Goal: Answer question/provide support

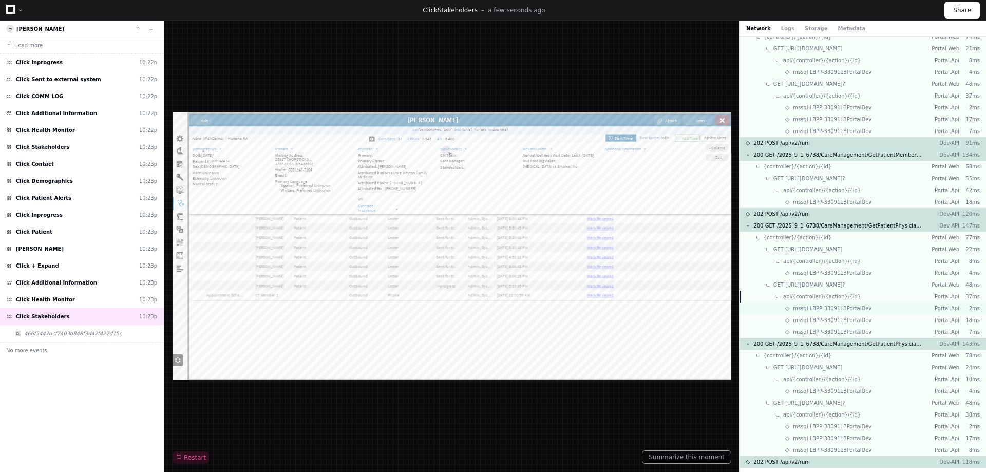
scroll to position [279, 0]
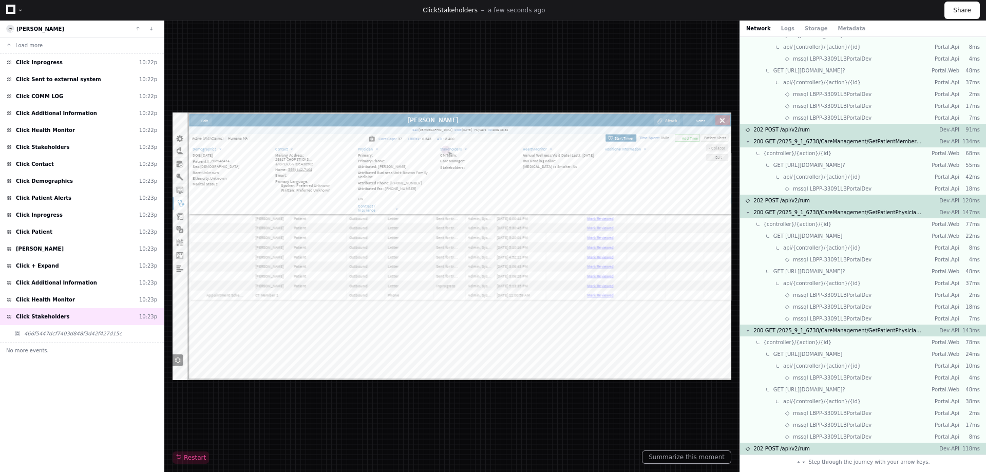
click at [16, 9] on div at bounding box center [14, 10] width 17 height 15
click at [17, 9] on div at bounding box center [20, 10] width 6 height 6
click at [219, 34] on div "Restart" at bounding box center [452, 246] width 559 height 435
click at [45, 43] on button "Load more" at bounding box center [82, 45] width 164 height 16
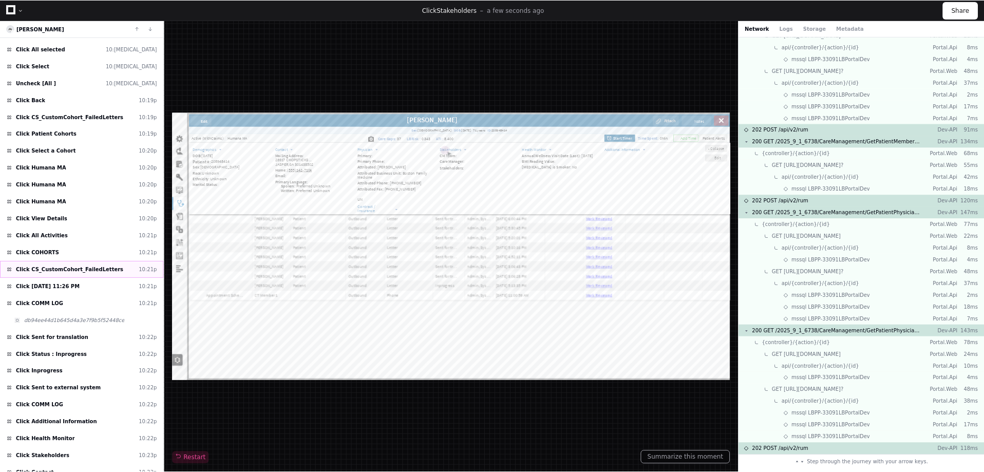
scroll to position [394, 0]
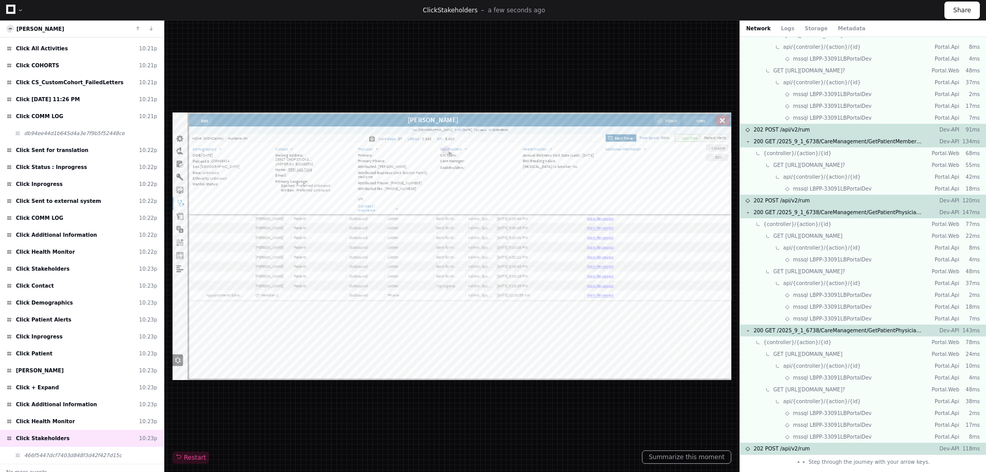
click at [409, 9] on div "Click Stakeholders a few seconds ago" at bounding box center [484, 10] width 921 height 8
click at [438, 12] on span "Click" at bounding box center [430, 10] width 15 height 7
click at [441, 15] on div "Click Stakeholders a few seconds ago Share" at bounding box center [493, 10] width 986 height 21
click at [397, 15] on div "Click Stakeholders a few seconds ago Share" at bounding box center [493, 10] width 986 height 21
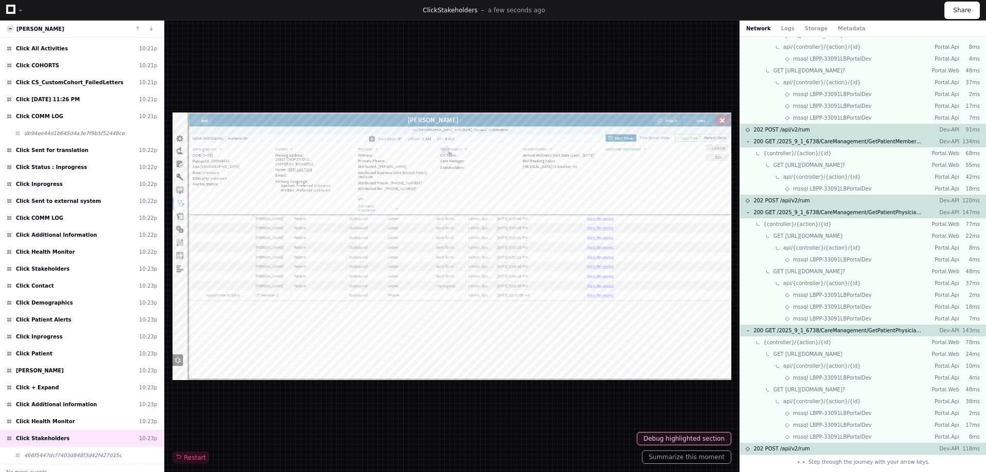
click at [9, 7] on icon at bounding box center [10, 9] width 9 height 9
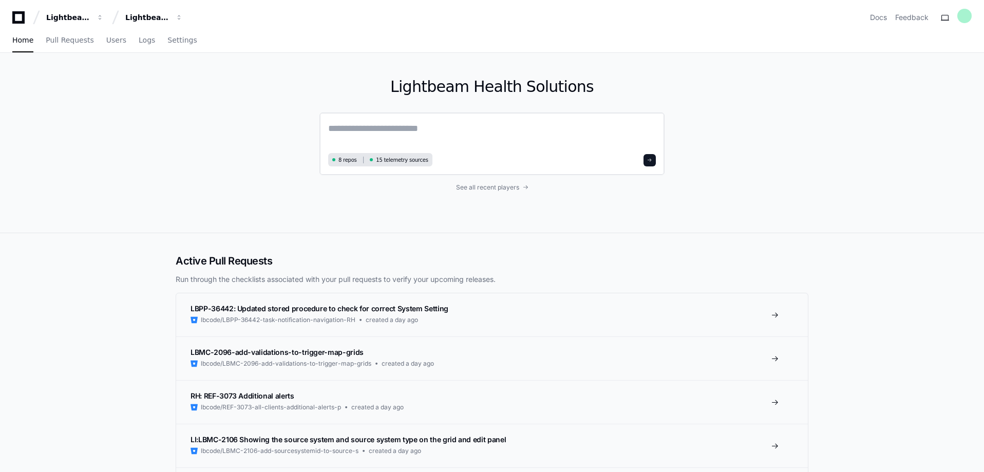
click at [384, 122] on textarea at bounding box center [492, 135] width 328 height 29
type textarea "*"
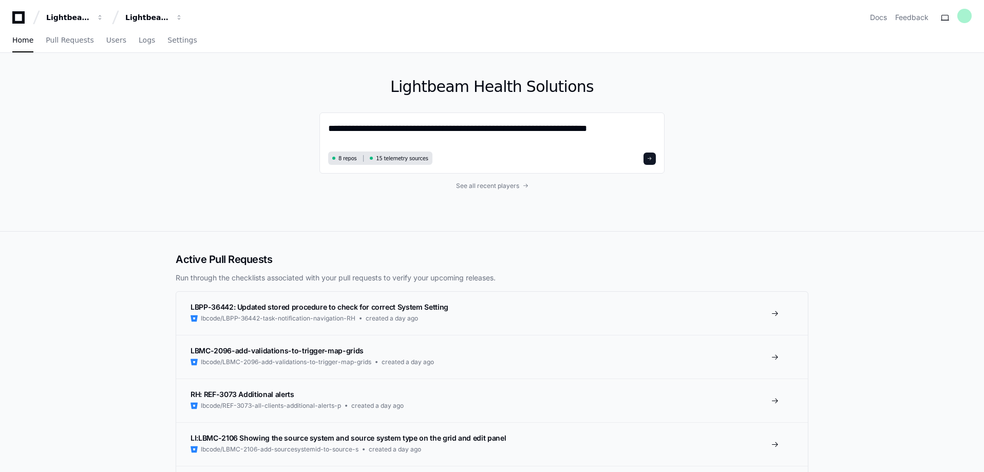
type textarea "**********"
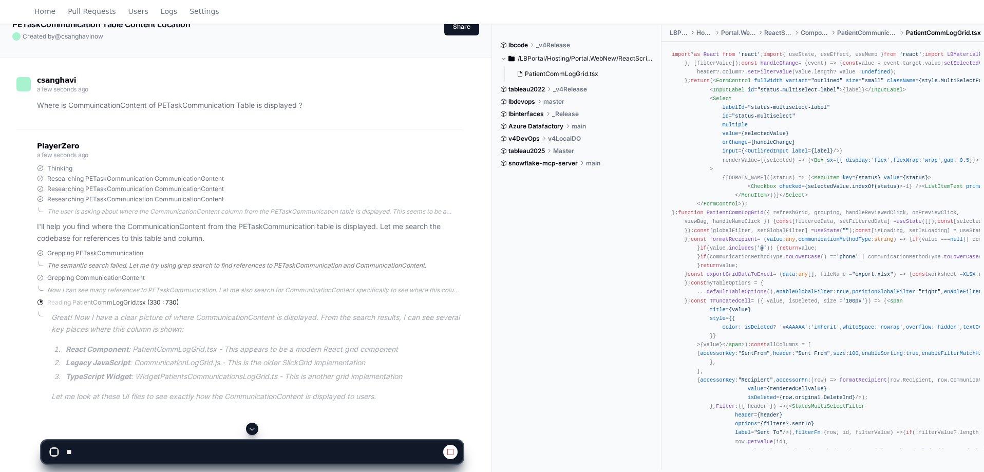
scroll to position [103, 0]
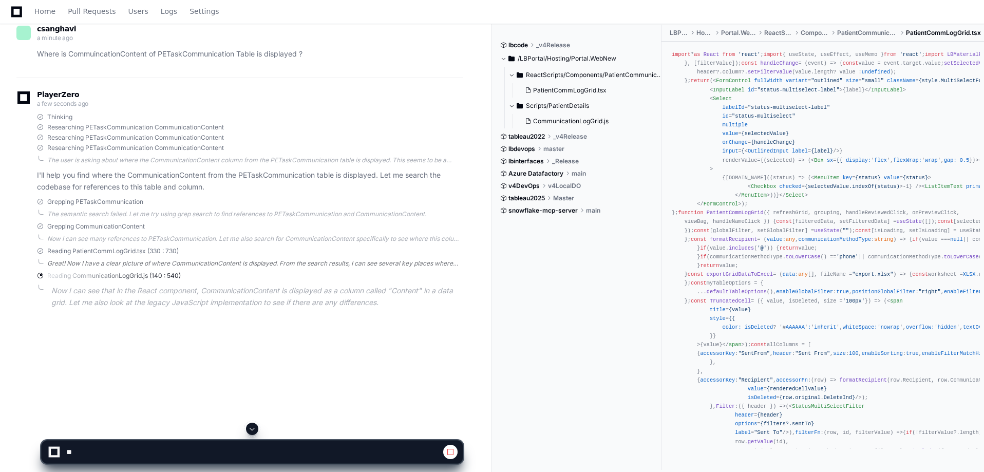
click at [148, 263] on div "Great! Now I have a clear picture of where CommunicationContent is displayed. F…" at bounding box center [254, 263] width 415 height 8
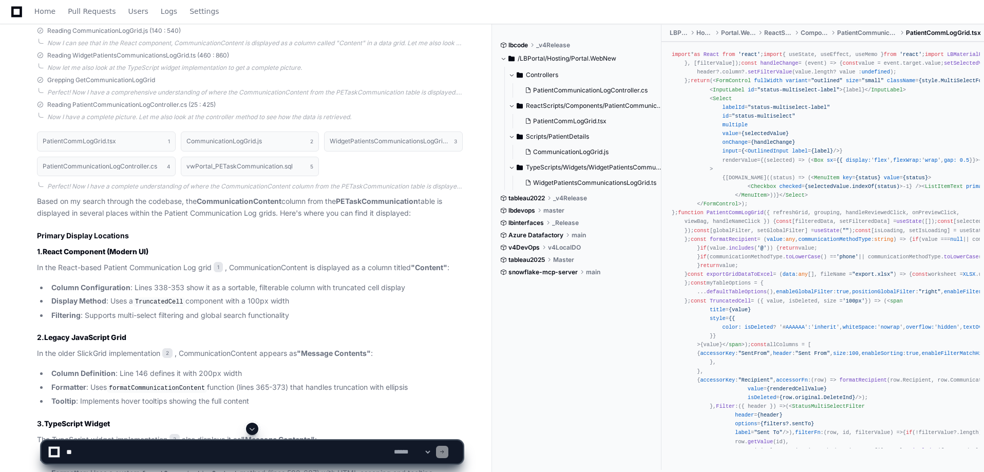
scroll to position [336, 0]
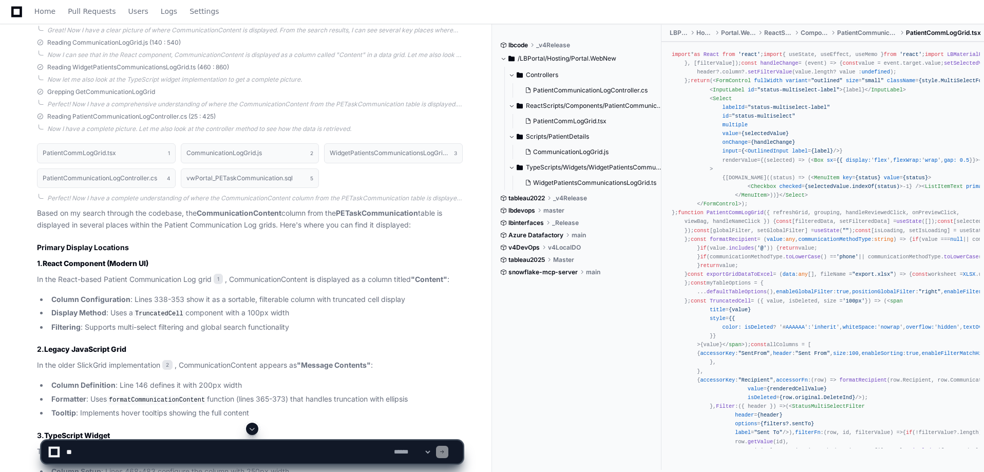
click at [192, 226] on p "Based on my search through the codebase, the CommunicationContent column from t…" at bounding box center [250, 219] width 426 height 24
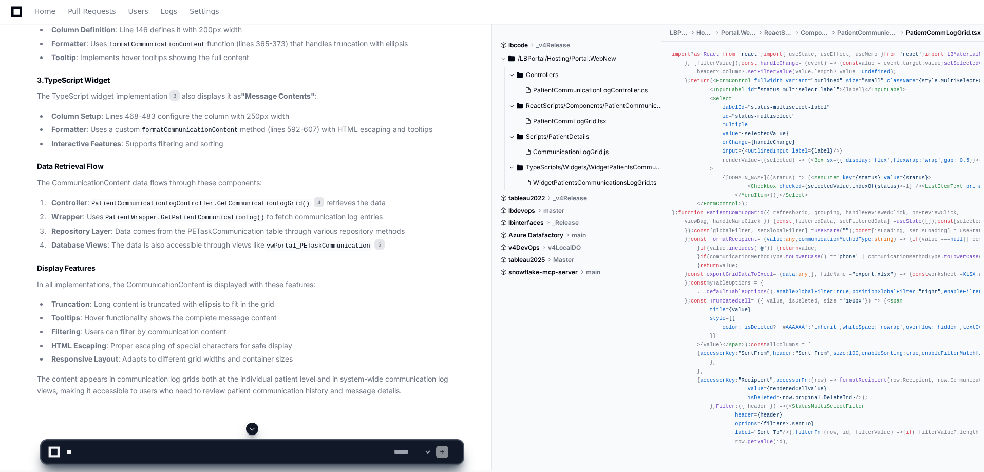
scroll to position [695, 0]
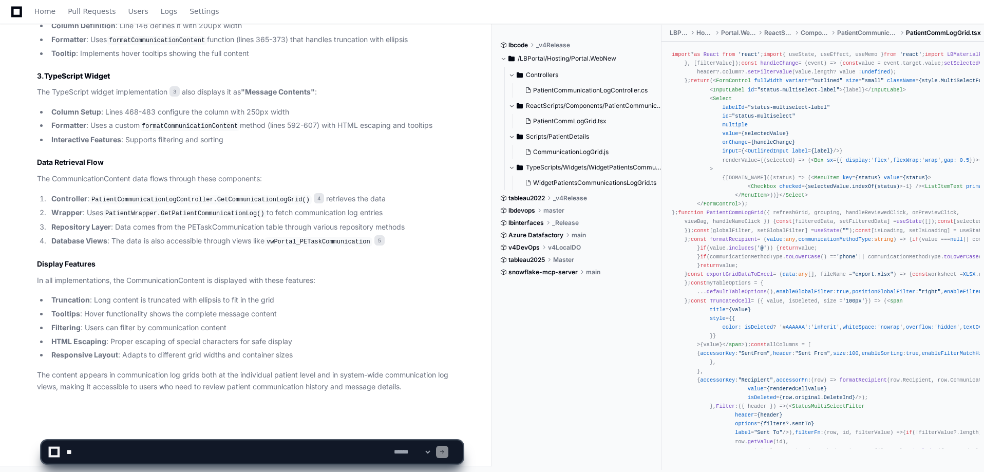
click at [100, 384] on p "The content appears in communication log grids both at the individual patient l…" at bounding box center [250, 381] width 426 height 24
click at [183, 383] on p "The content appears in communication log grids both at the individual patient l…" at bounding box center [250, 381] width 426 height 24
click at [212, 382] on p "The content appears in communication log grids both at the individual patient l…" at bounding box center [250, 381] width 426 height 24
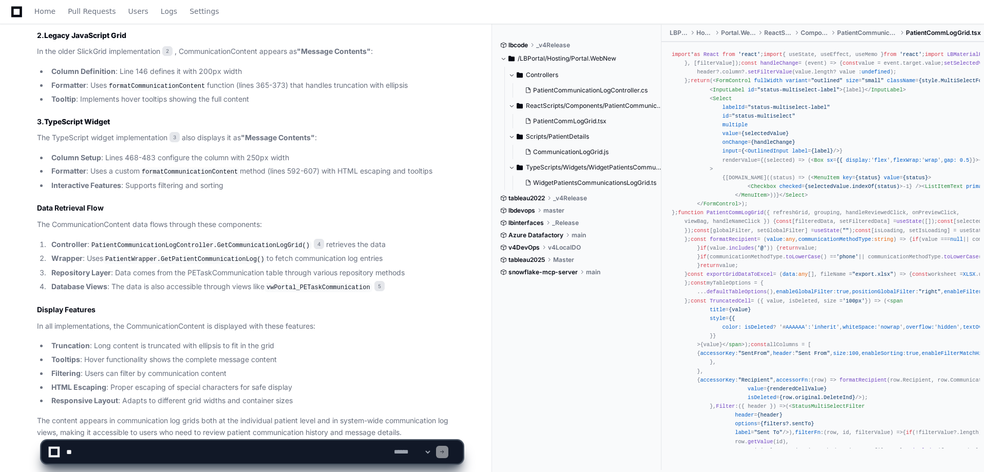
scroll to position [593, 0]
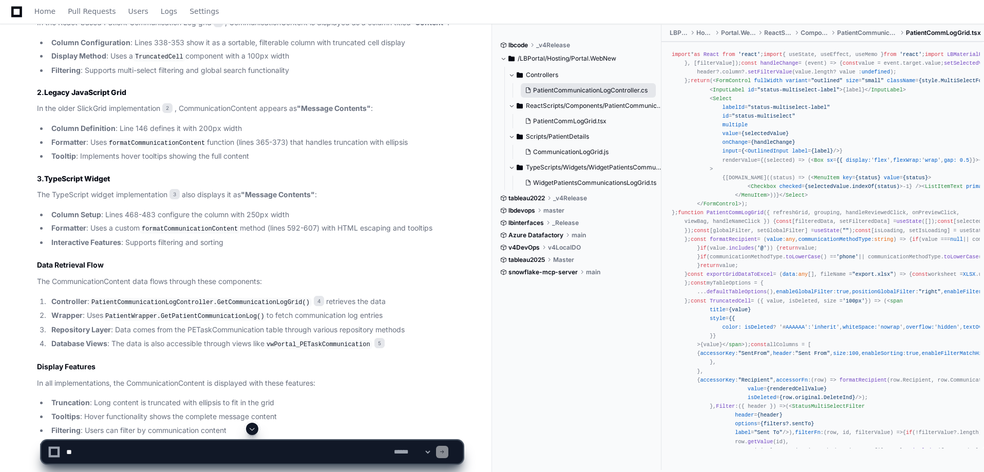
click at [580, 94] on button "PatientCommunicationLogController.cs" at bounding box center [588, 90] width 135 height 14
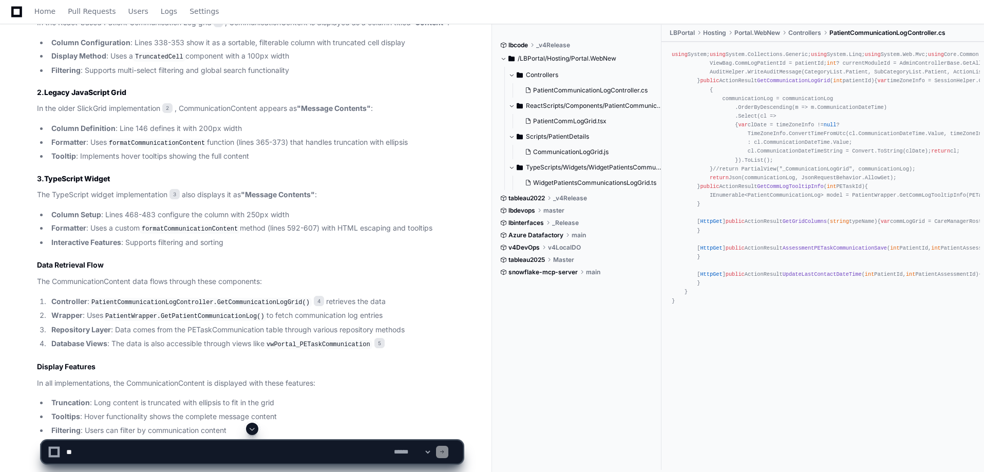
scroll to position [305, 0]
click at [550, 188] on button "WidgetPatientsCommunicationsLogGrid.ts" at bounding box center [589, 183] width 136 height 14
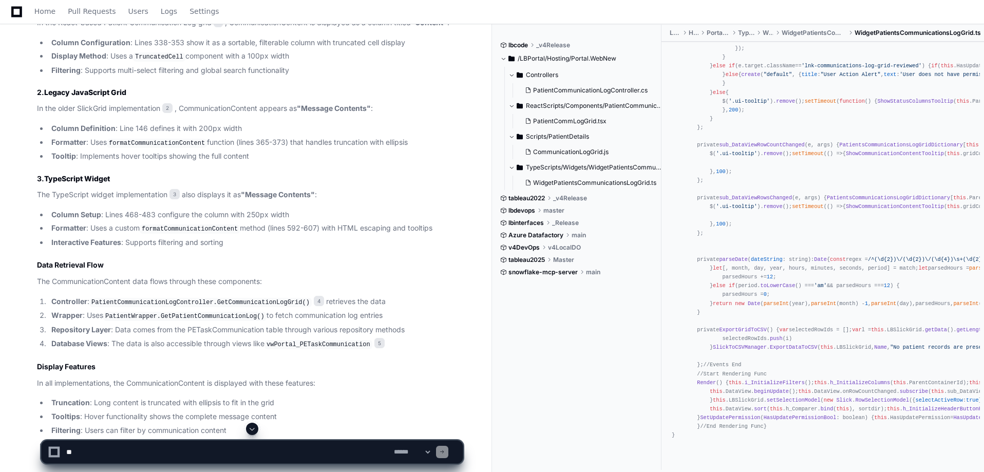
scroll to position [4981, 0]
